Goal: Information Seeking & Learning: Learn about a topic

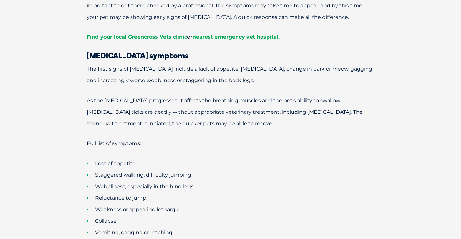
scroll to position [1370, 0]
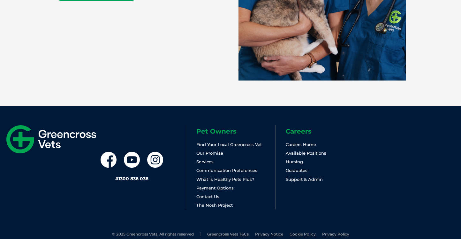
scroll to position [1385, 0]
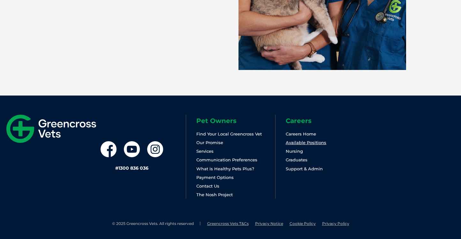
click at [310, 140] on link "Available Positions" at bounding box center [306, 142] width 41 height 5
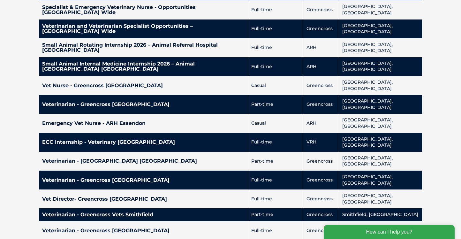
scroll to position [1587, 0]
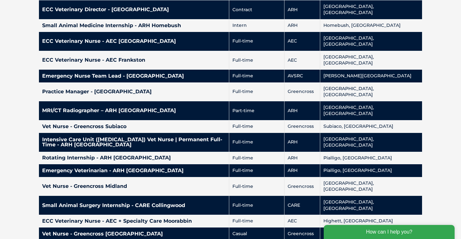
scroll to position [1502, 0]
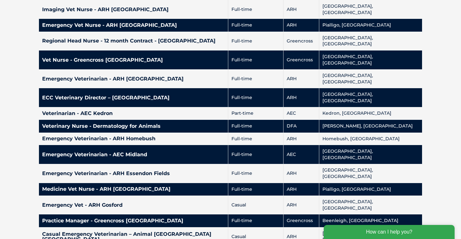
scroll to position [782, 0]
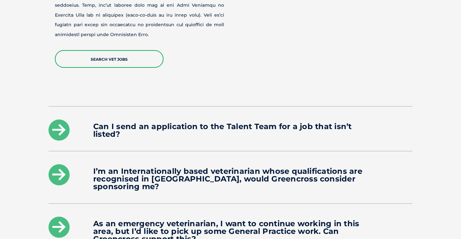
scroll to position [823, 0]
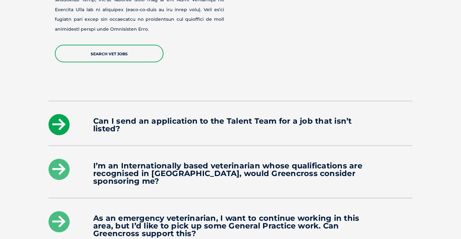
click at [64, 118] on icon at bounding box center [59, 124] width 21 height 21
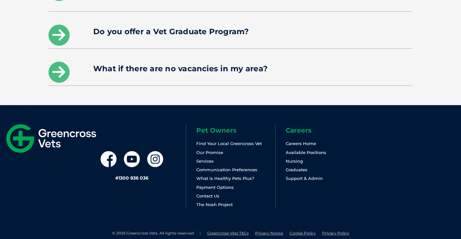
scroll to position [1167, 0]
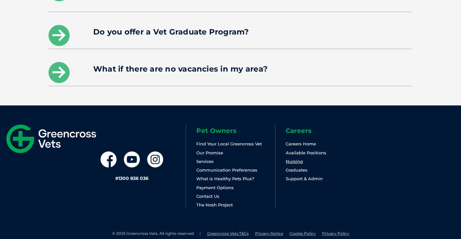
click at [296, 159] on link "Nursing" at bounding box center [294, 161] width 17 height 5
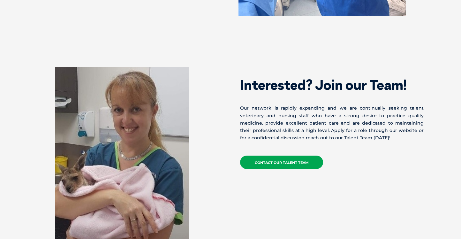
scroll to position [1704, 0]
